Goal: Task Accomplishment & Management: Manage account settings

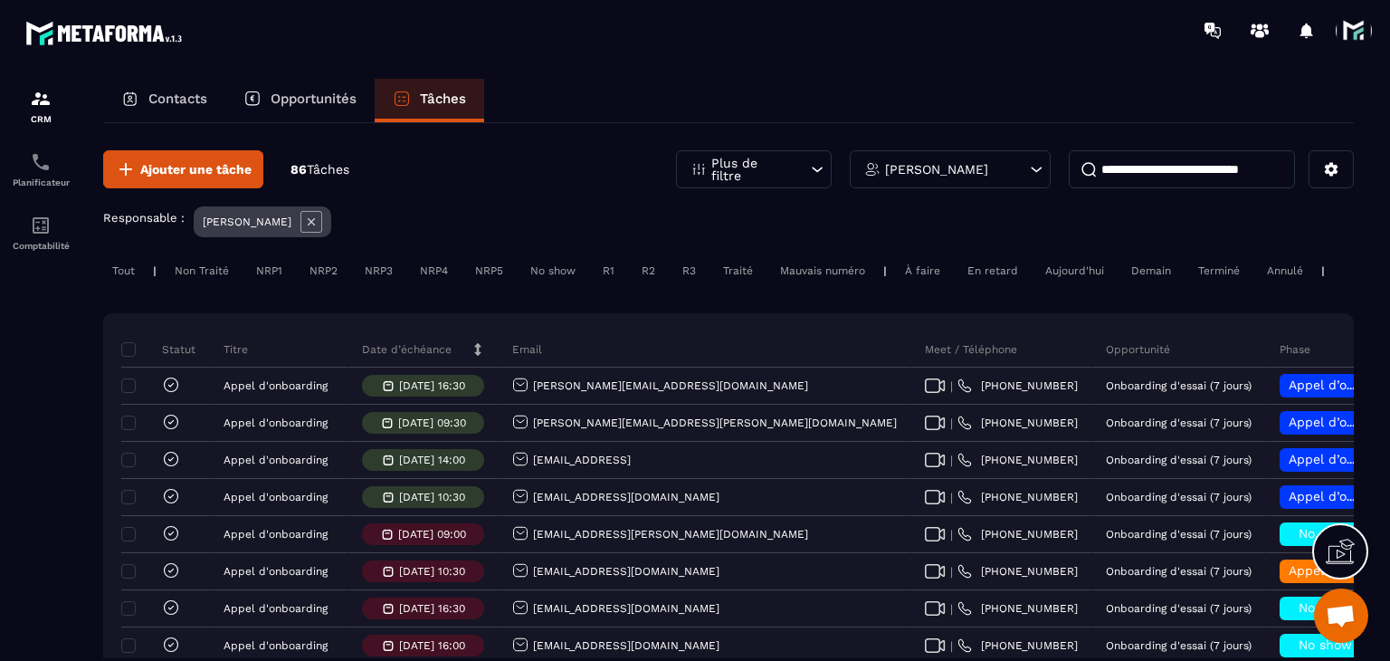
click at [440, 357] on p "Date d’échéance" at bounding box center [407, 349] width 90 height 14
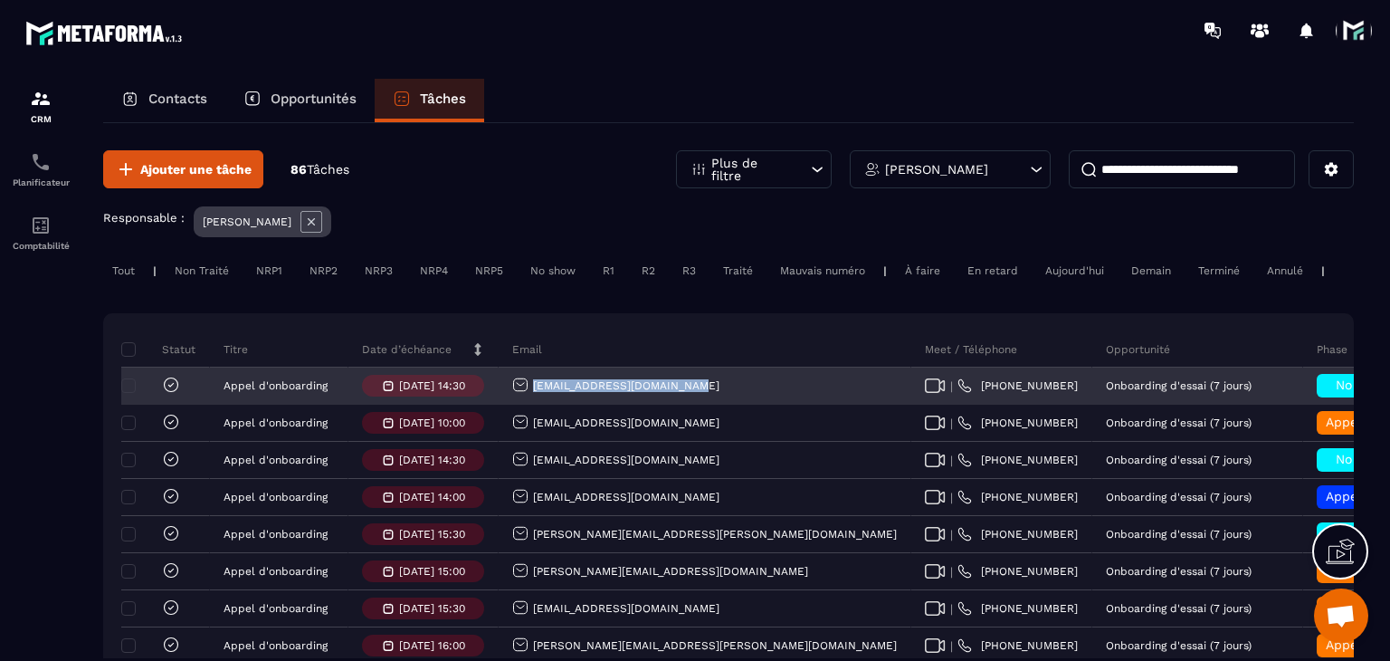
drag, startPoint x: 677, startPoint y: 396, endPoint x: 500, endPoint y: 388, distance: 176.7
click at [500, 388] on div "[EMAIL_ADDRESS][DOMAIN_NAME]" at bounding box center [705, 386] width 413 height 36
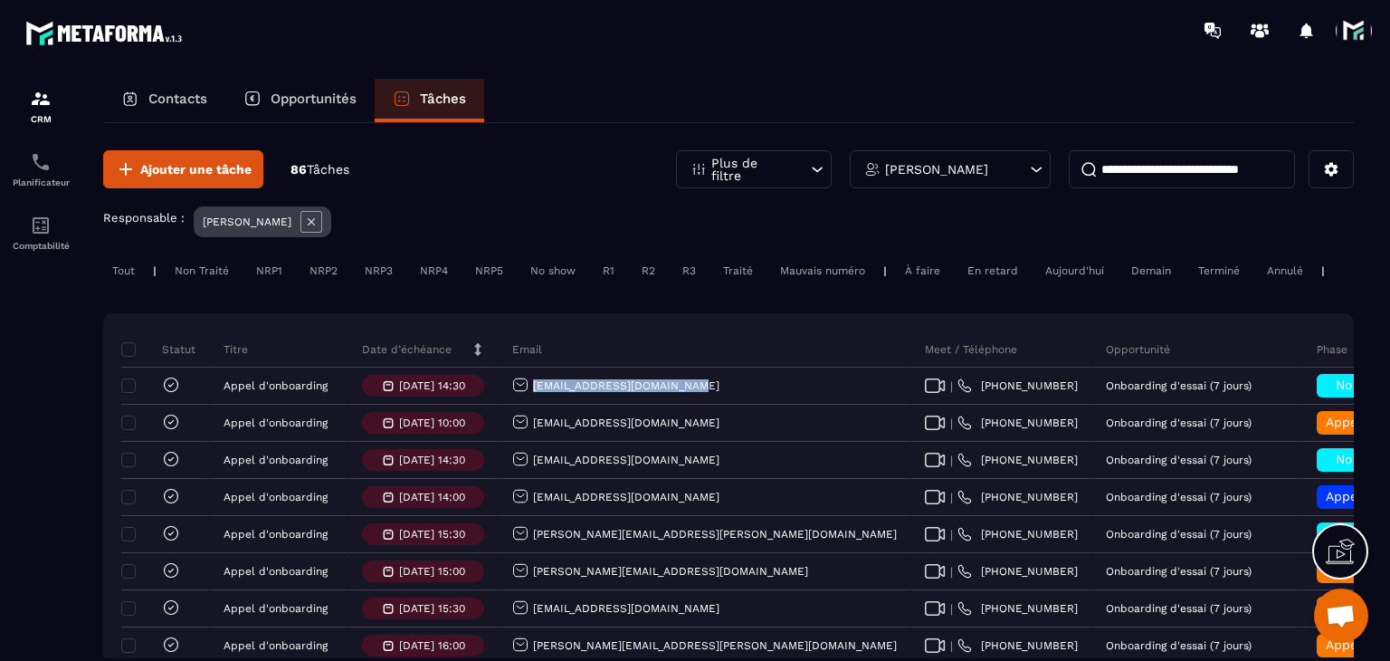
copy p "[EMAIL_ADDRESS][DOMAIN_NAME]"
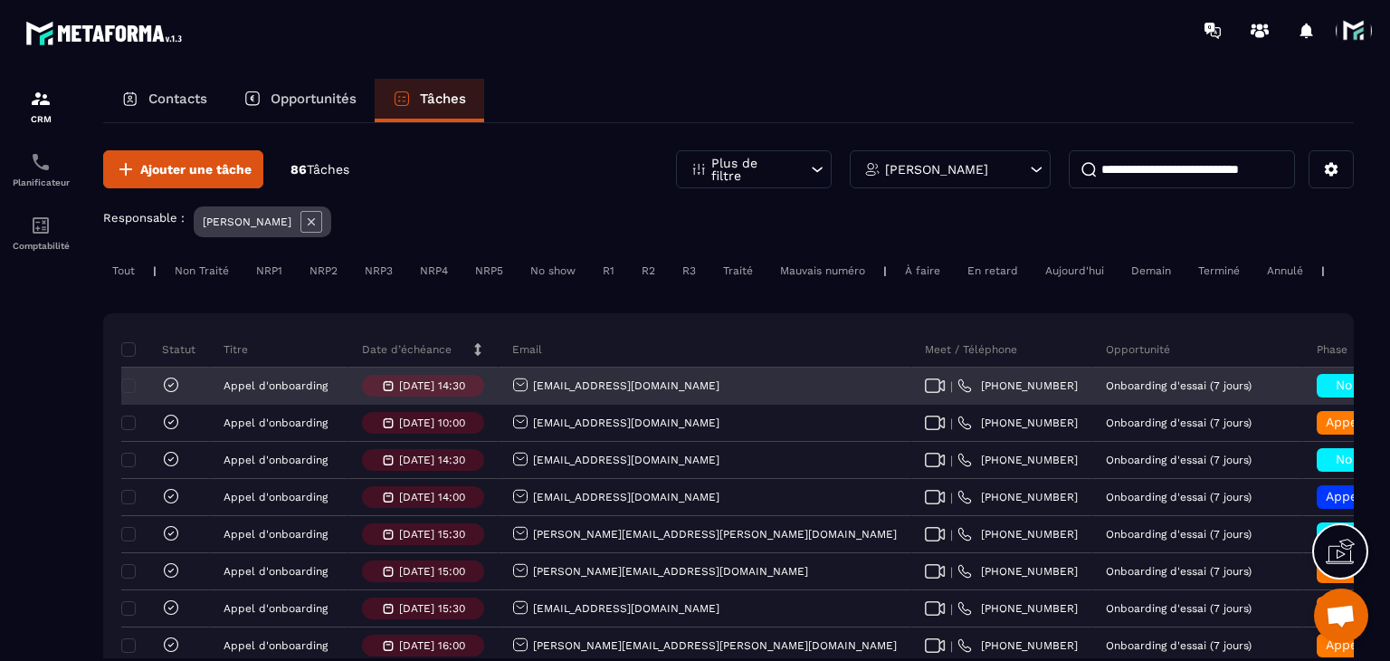
click at [1326, 393] on h6 "No show" at bounding box center [1362, 385] width 72 height 14
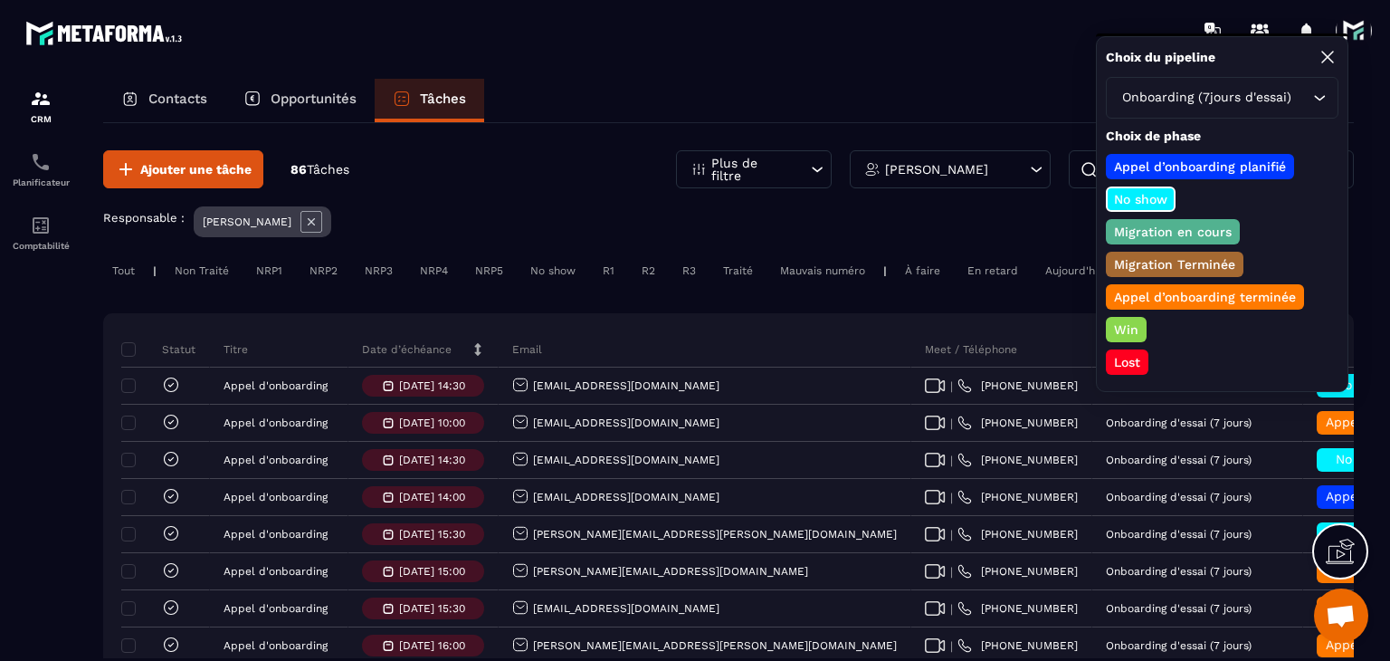
click at [1129, 359] on p "Lost" at bounding box center [1127, 362] width 32 height 18
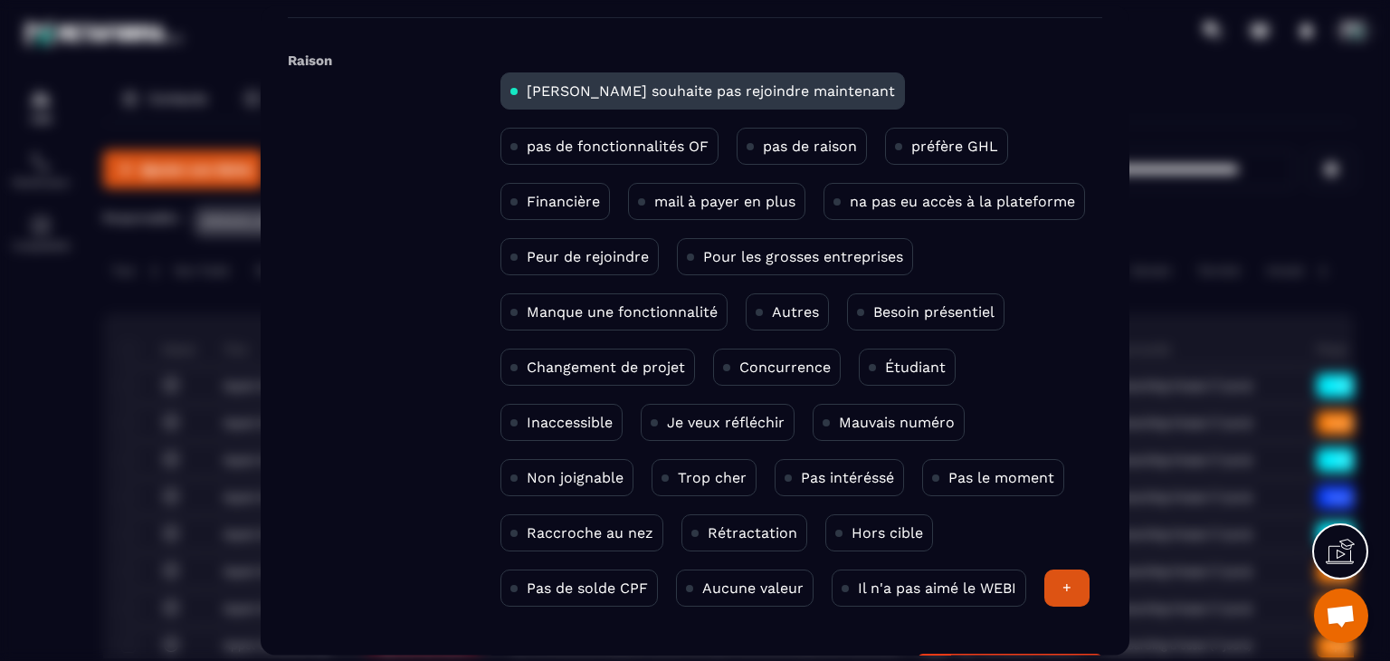
scroll to position [91, 0]
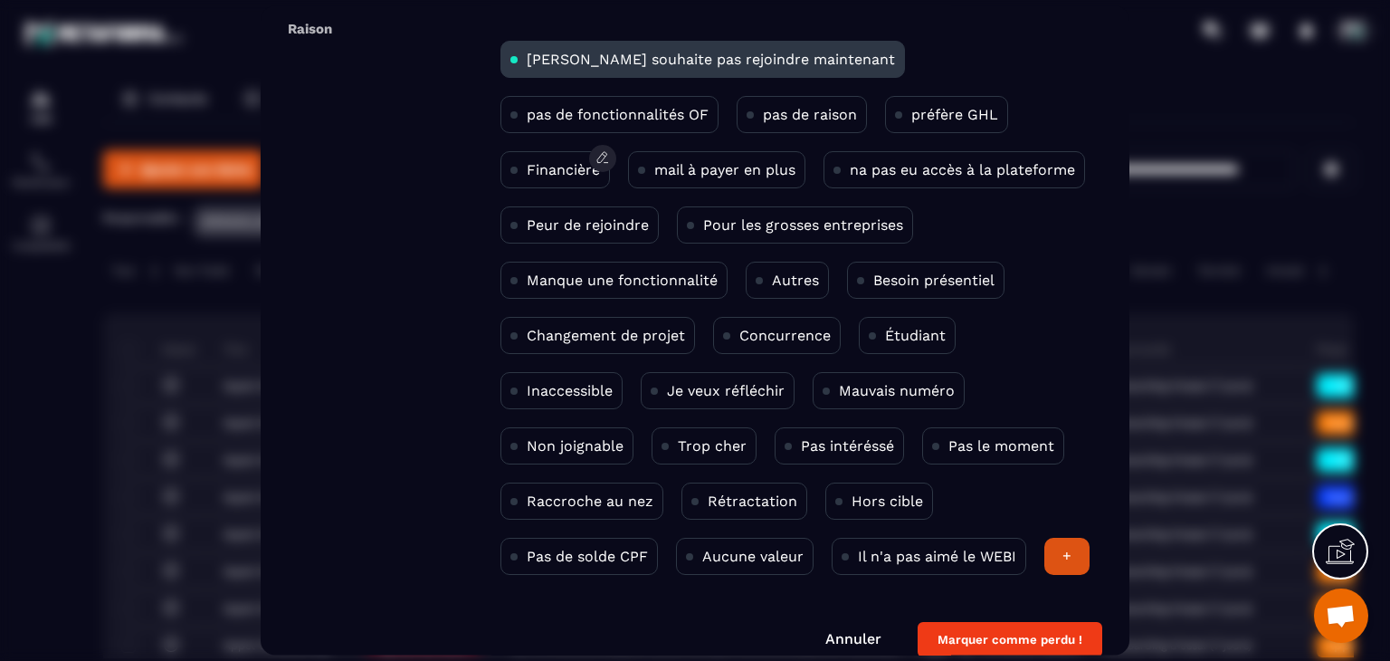
click at [600, 162] on p "Financière" at bounding box center [563, 170] width 73 height 17
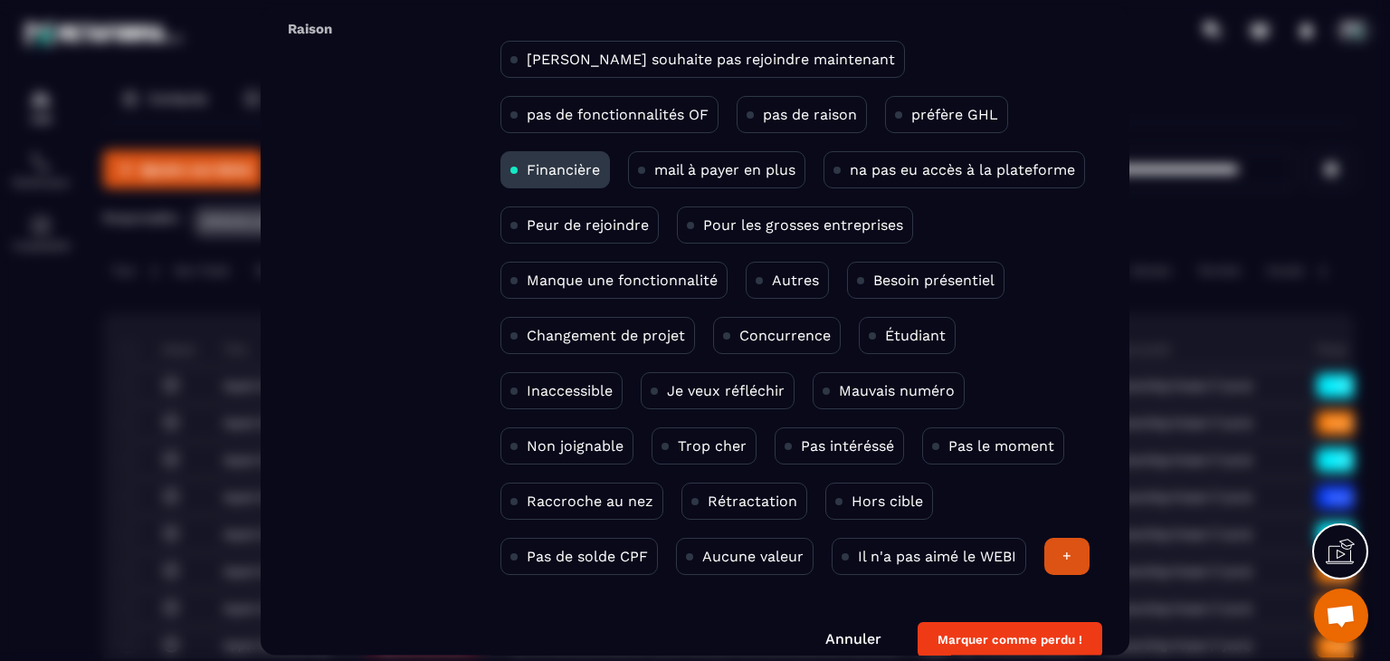
click at [987, 641] on button "Marquer comme perdu !" at bounding box center [1010, 640] width 185 height 35
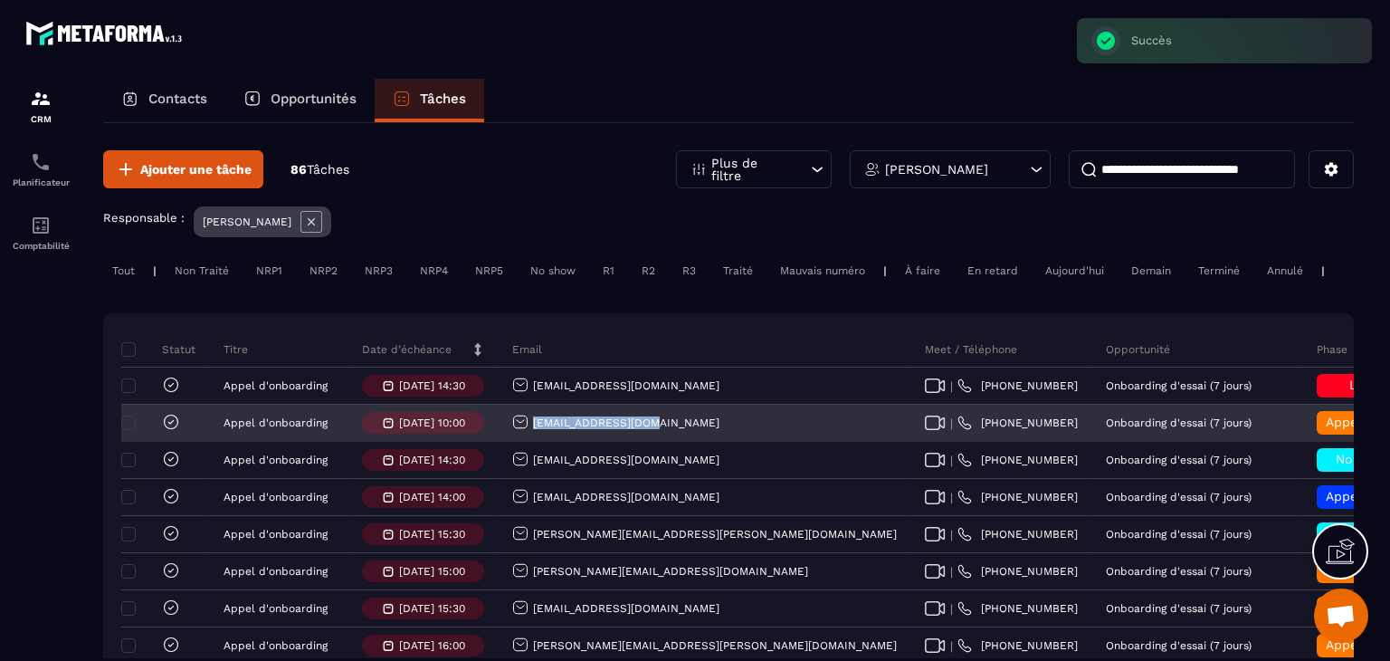
drag, startPoint x: 653, startPoint y: 433, endPoint x: 534, endPoint y: 438, distance: 119.6
click at [534, 438] on div "[EMAIL_ADDRESS][DOMAIN_NAME]" at bounding box center [705, 423] width 413 height 36
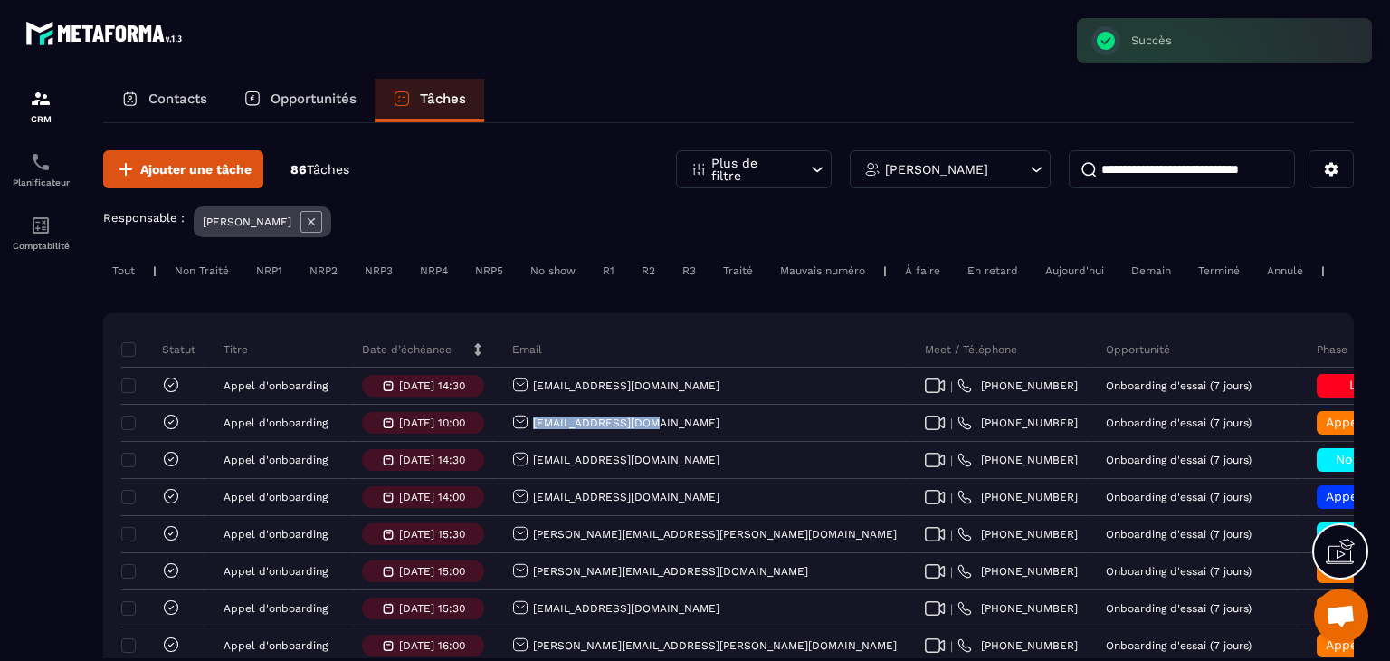
copy p "[EMAIL_ADDRESS][DOMAIN_NAME]"
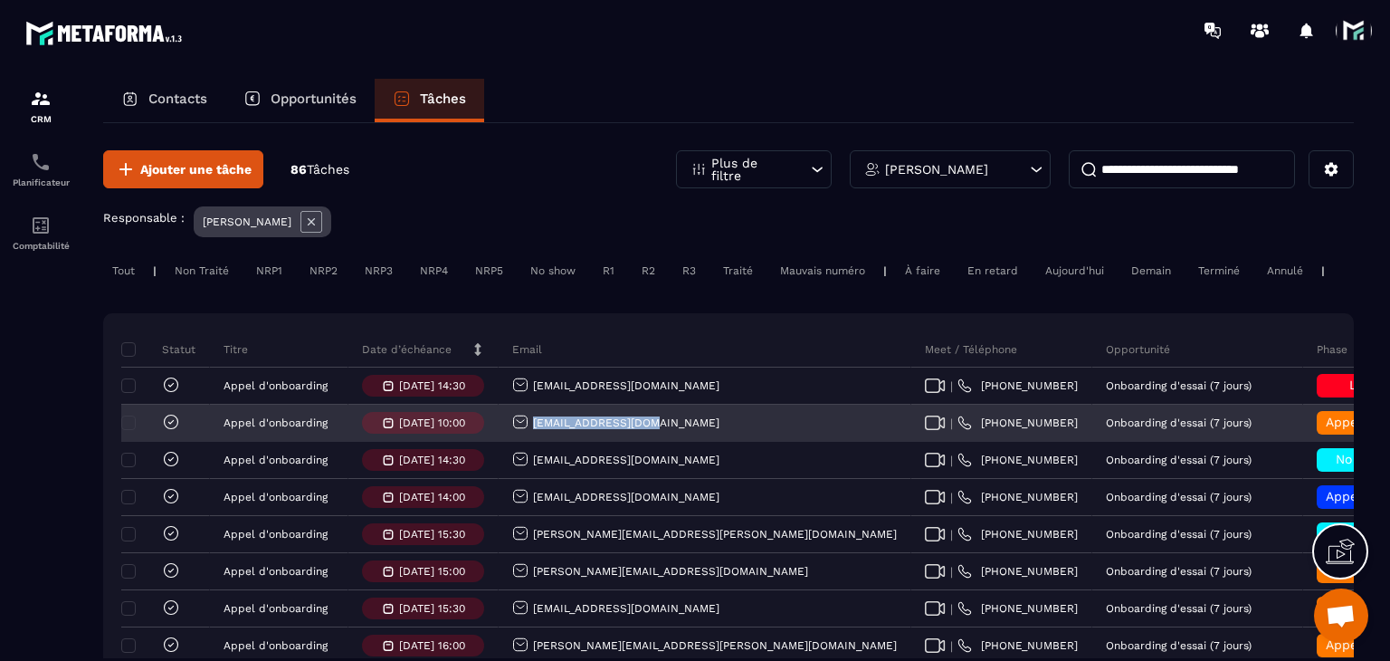
click at [565, 431] on div "[EMAIL_ADDRESS][DOMAIN_NAME]" at bounding box center [615, 423] width 207 height 19
